Goal: Task Accomplishment & Management: Manage account settings

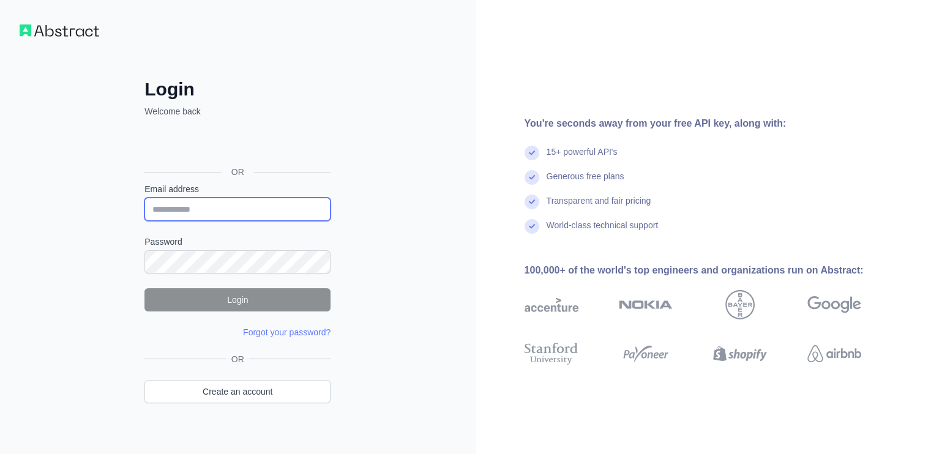
click at [276, 203] on input "Email address" at bounding box center [238, 209] width 186 height 23
type input "**********"
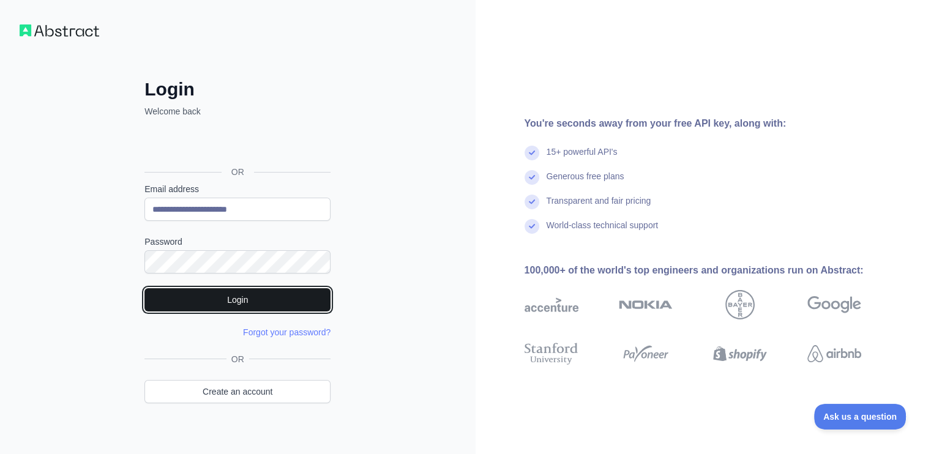
click at [294, 300] on button "Login" at bounding box center [238, 299] width 186 height 23
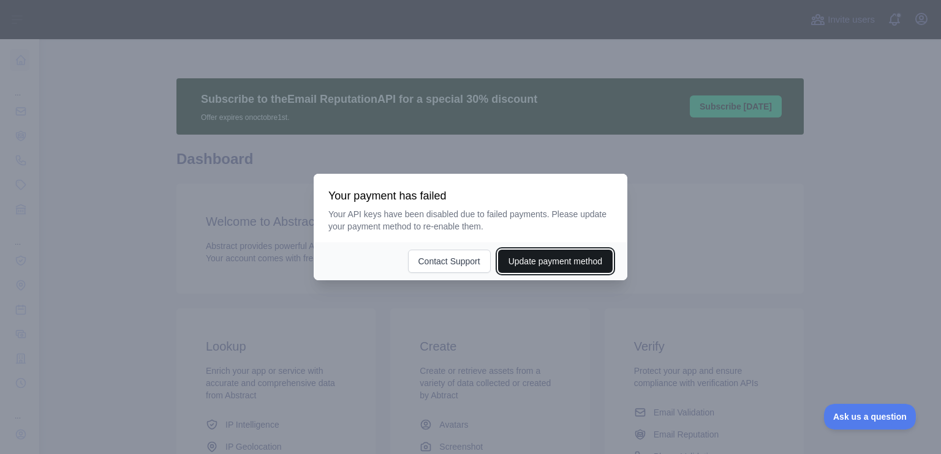
click at [603, 266] on button "Update payment method" at bounding box center [555, 261] width 115 height 23
drag, startPoint x: 290, startPoint y: 124, endPoint x: 743, endPoint y: 415, distance: 537.9
click at [743, 415] on div at bounding box center [470, 227] width 941 height 454
